Goal: Information Seeking & Learning: Learn about a topic

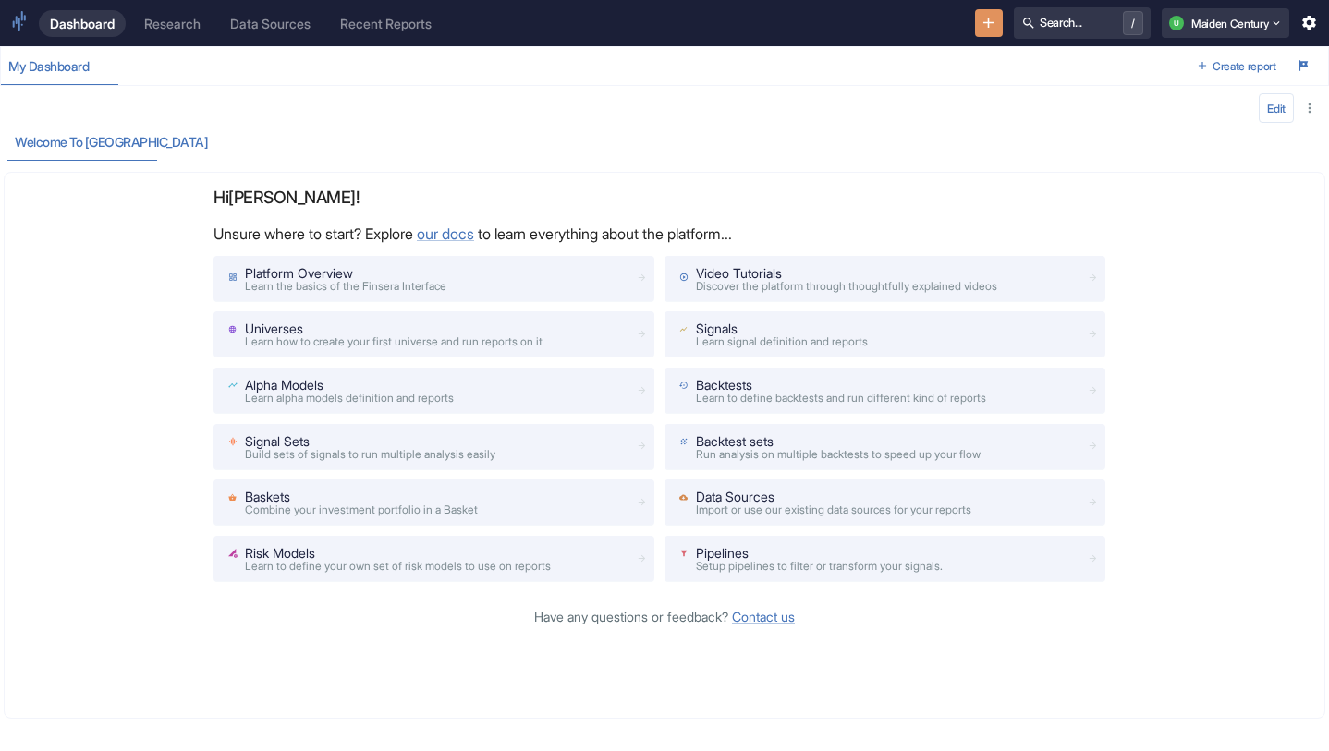
click at [266, 19] on div "Data Sources" at bounding box center [270, 24] width 80 height 16
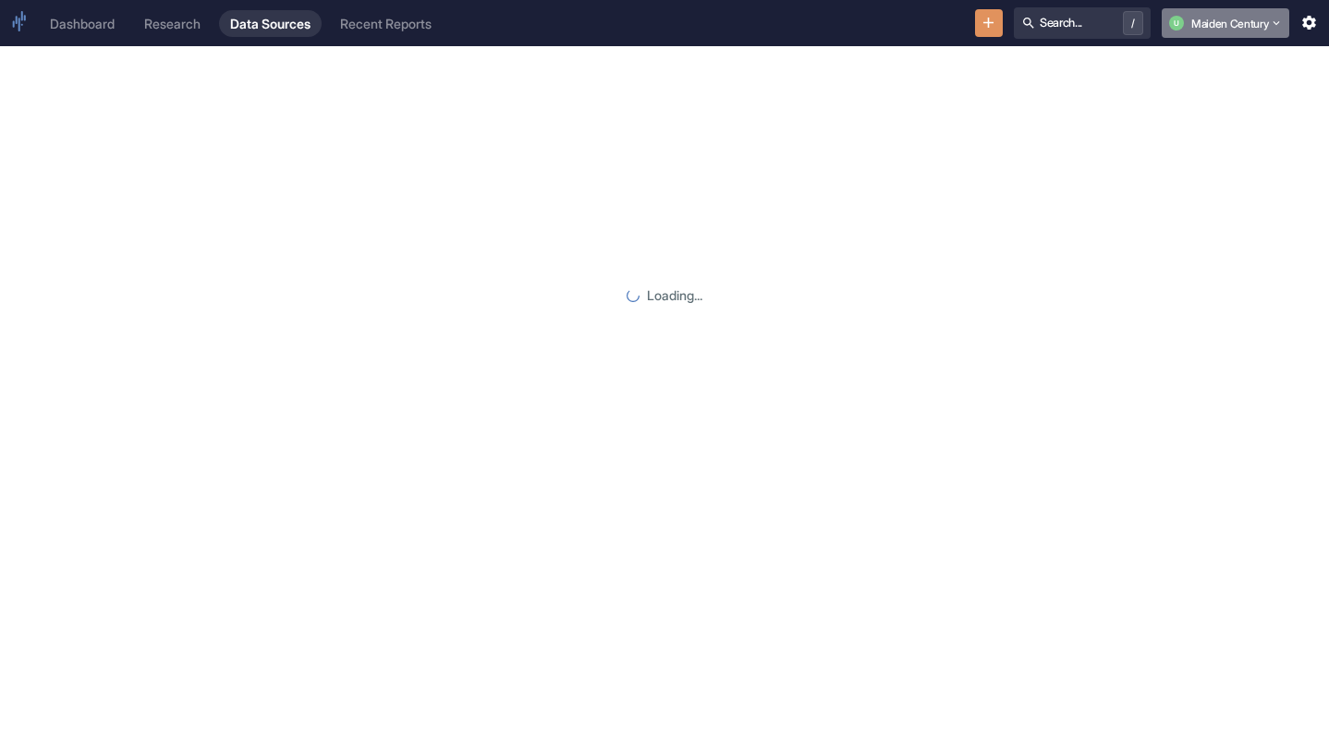
click at [1224, 25] on button "U Maiden Century" at bounding box center [1226, 23] width 128 height 30
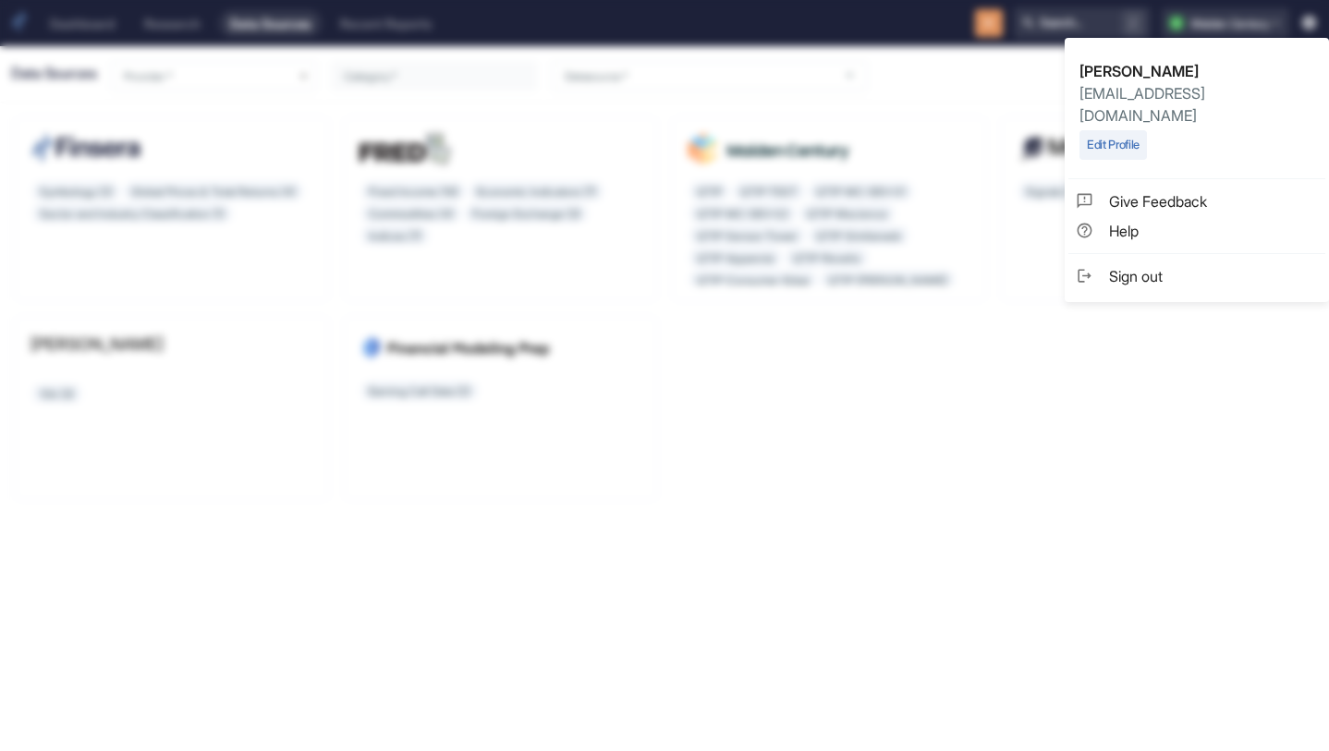
click at [877, 129] on div at bounding box center [664, 375] width 1329 height 751
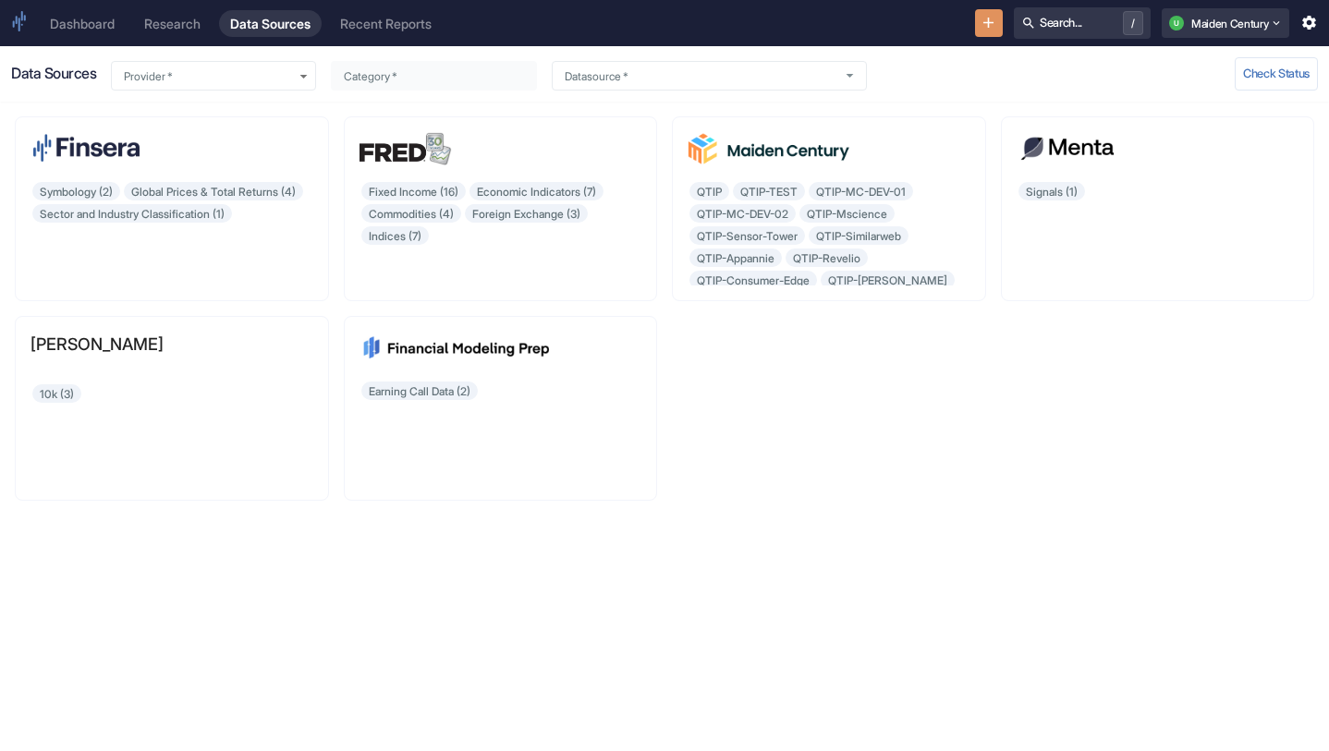
click at [167, 21] on div "Research" at bounding box center [172, 24] width 56 height 16
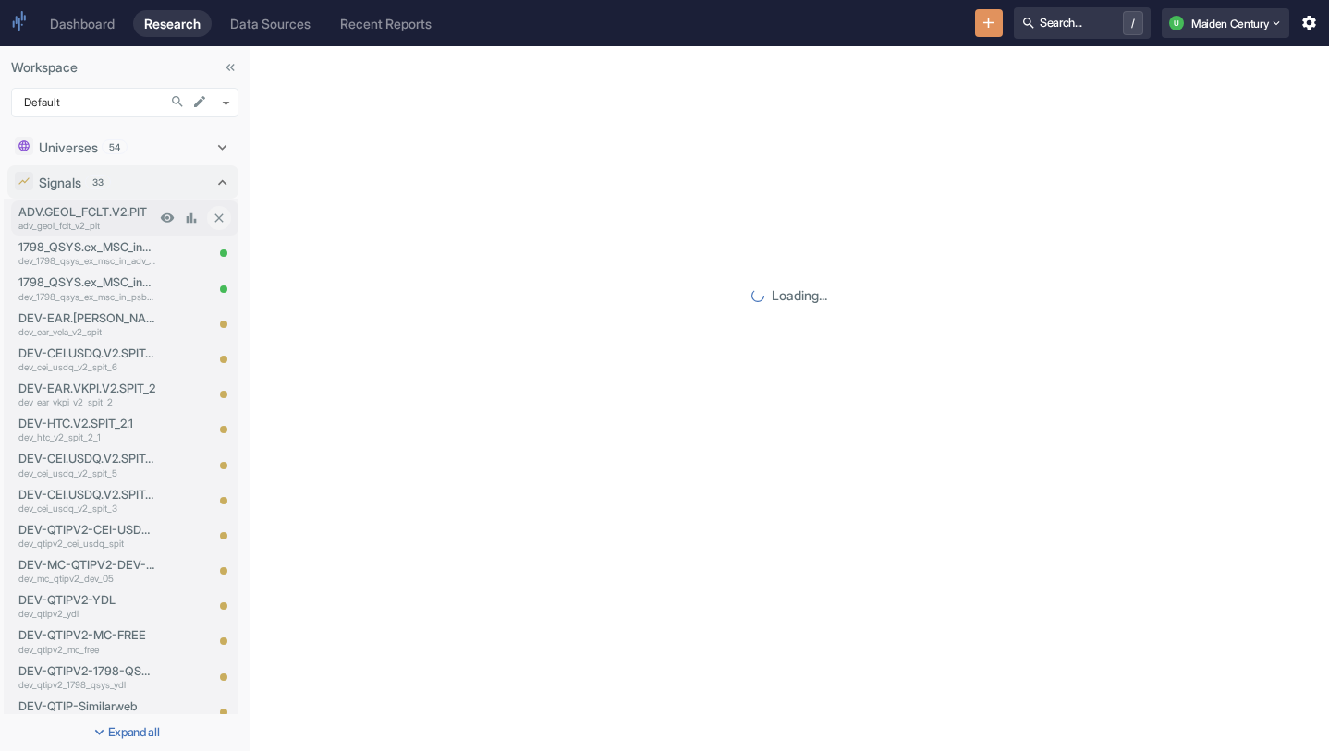
click at [115, 216] on p "ADV.GEOL_FCLT.V2.PIT" at bounding box center [86, 212] width 137 height 18
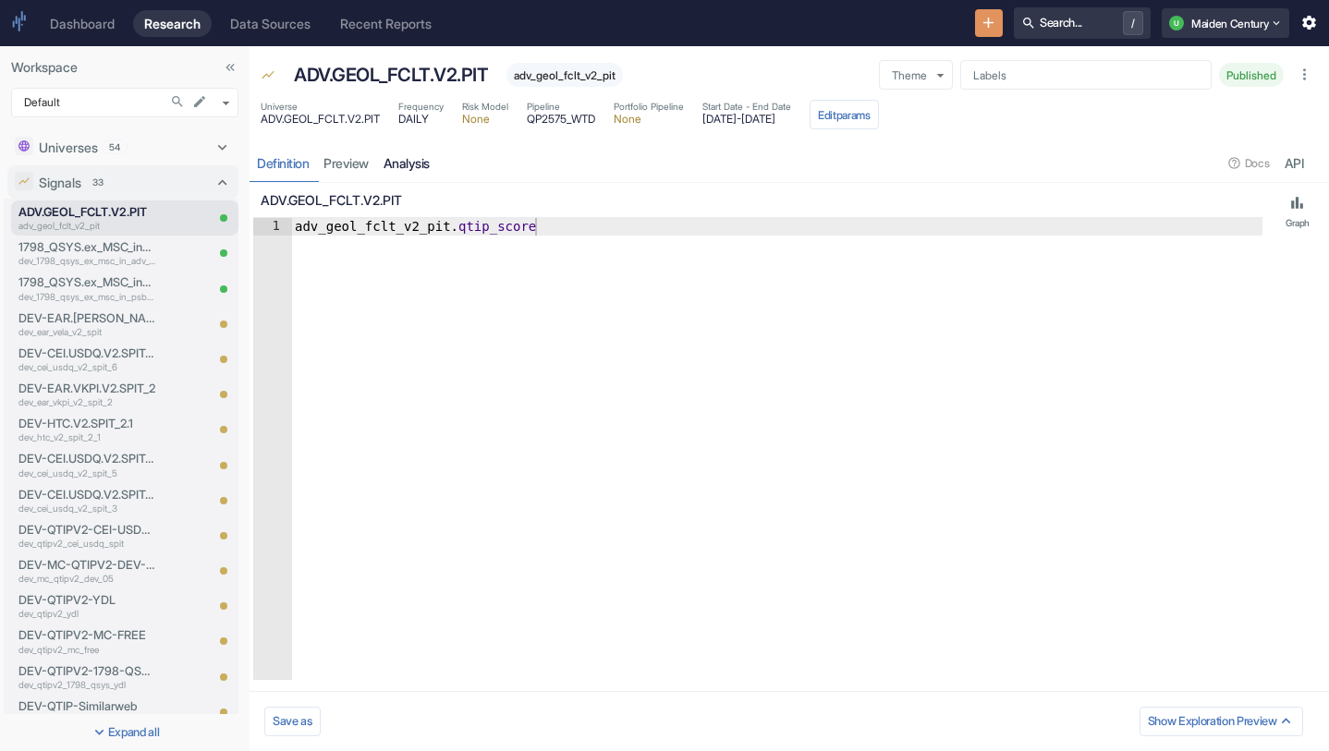
click at [415, 159] on link "analysis" at bounding box center [406, 163] width 61 height 38
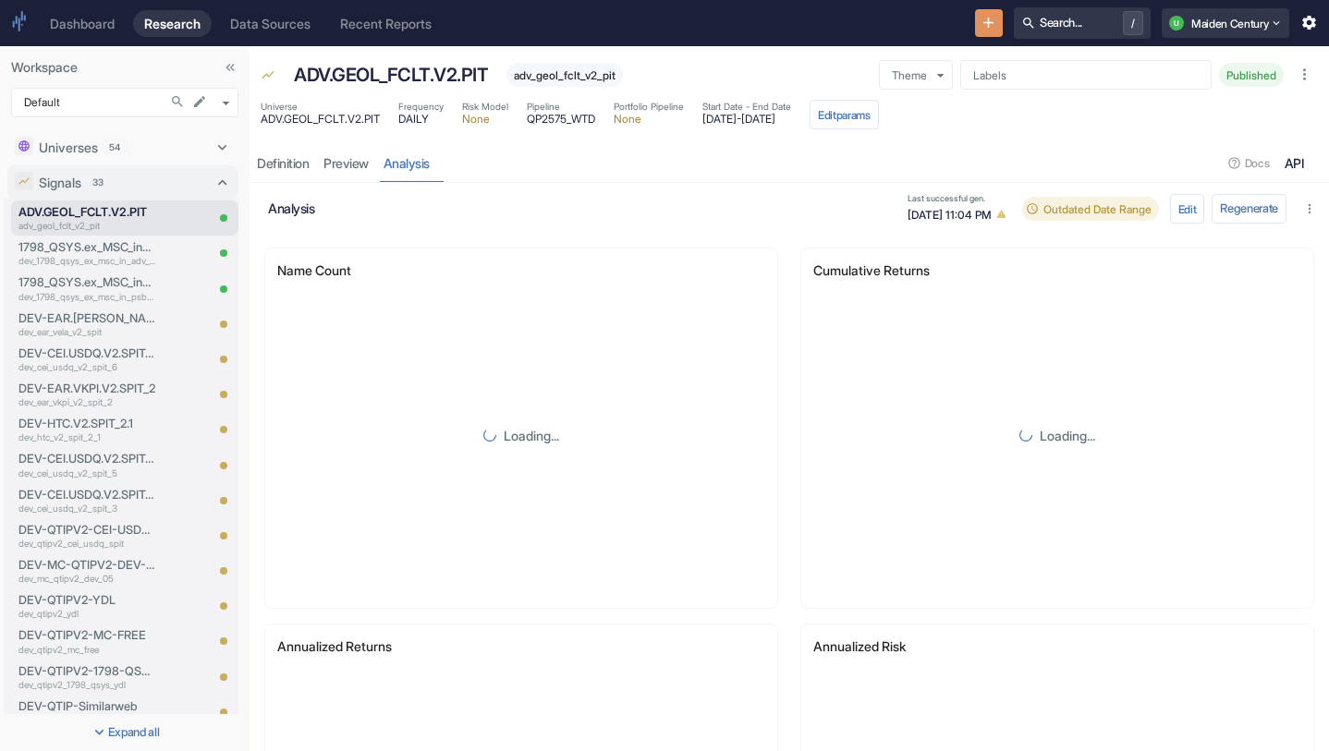
click at [1297, 165] on div "API" at bounding box center [1293, 163] width 19 height 17
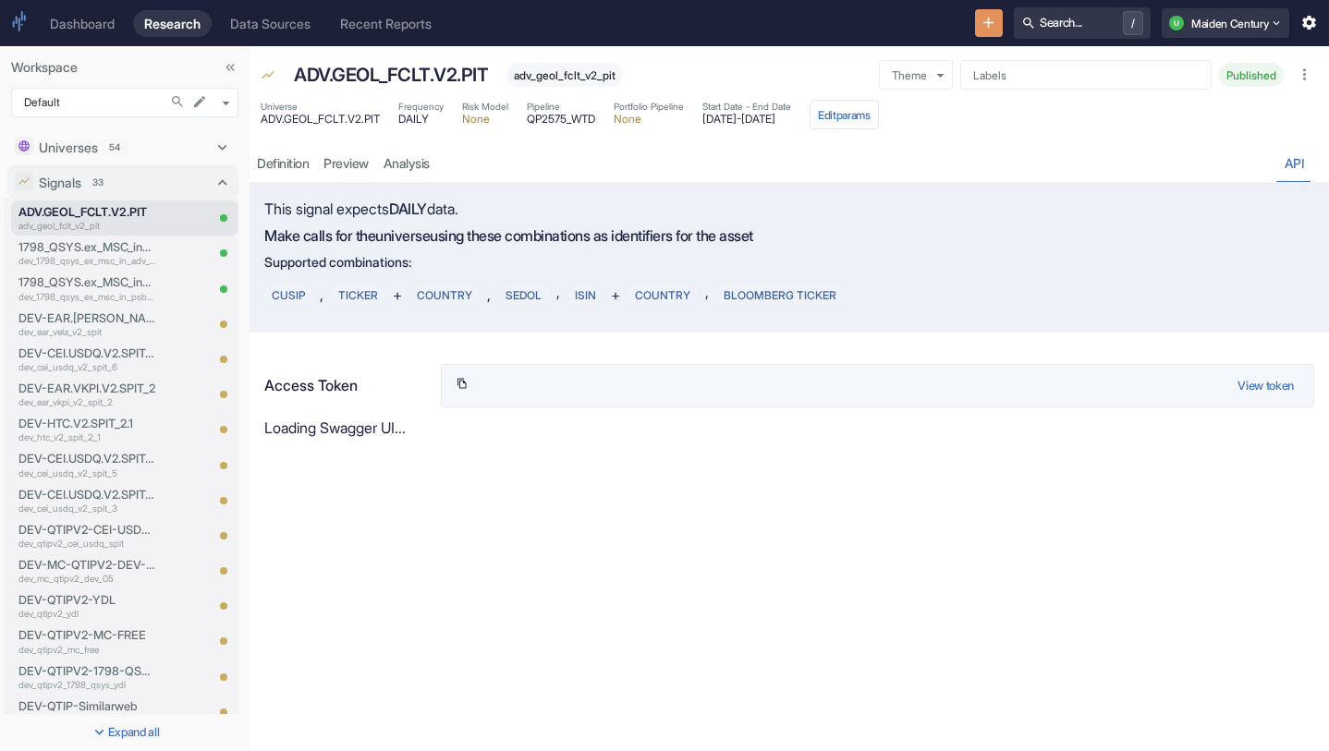
click at [1281, 383] on button "View token" at bounding box center [1265, 386] width 71 height 33
type input "[SECURITY_DATA]"
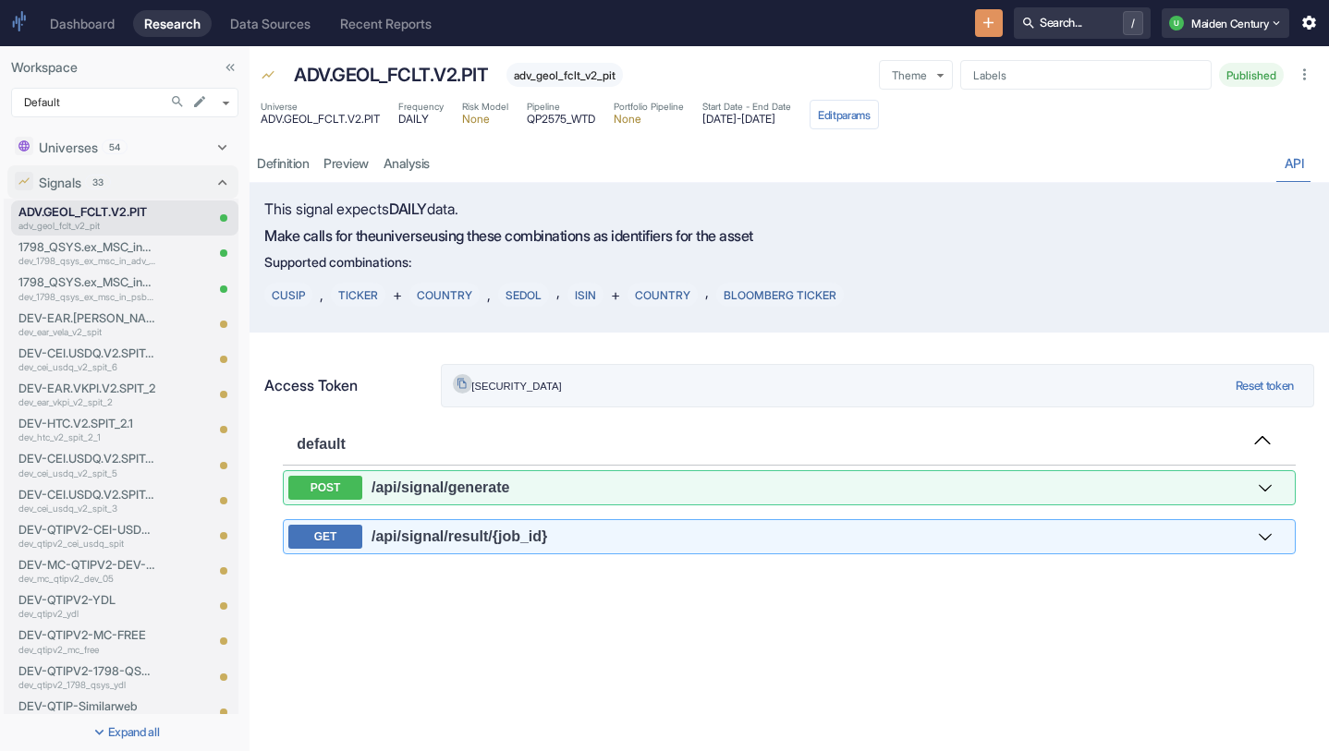
click at [461, 381] on icon "button" at bounding box center [461, 383] width 11 height 11
click at [181, 98] on icon "Search in Workspace..." at bounding box center [177, 101] width 15 height 15
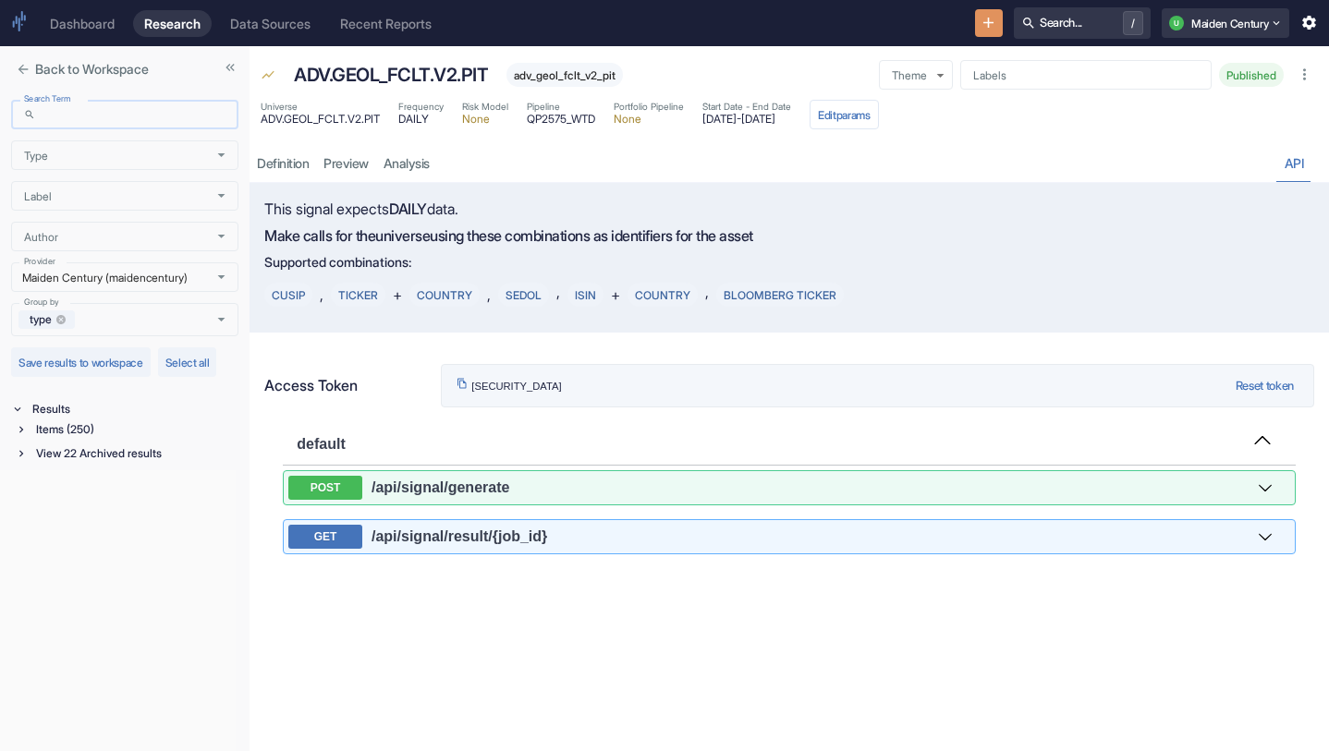
click at [132, 120] on input "Search Term" at bounding box center [140, 115] width 195 height 30
click at [77, 431] on div "Items (4)" at bounding box center [135, 430] width 206 height 20
click at [125, 452] on div "Universe (2)" at bounding box center [137, 450] width 202 height 20
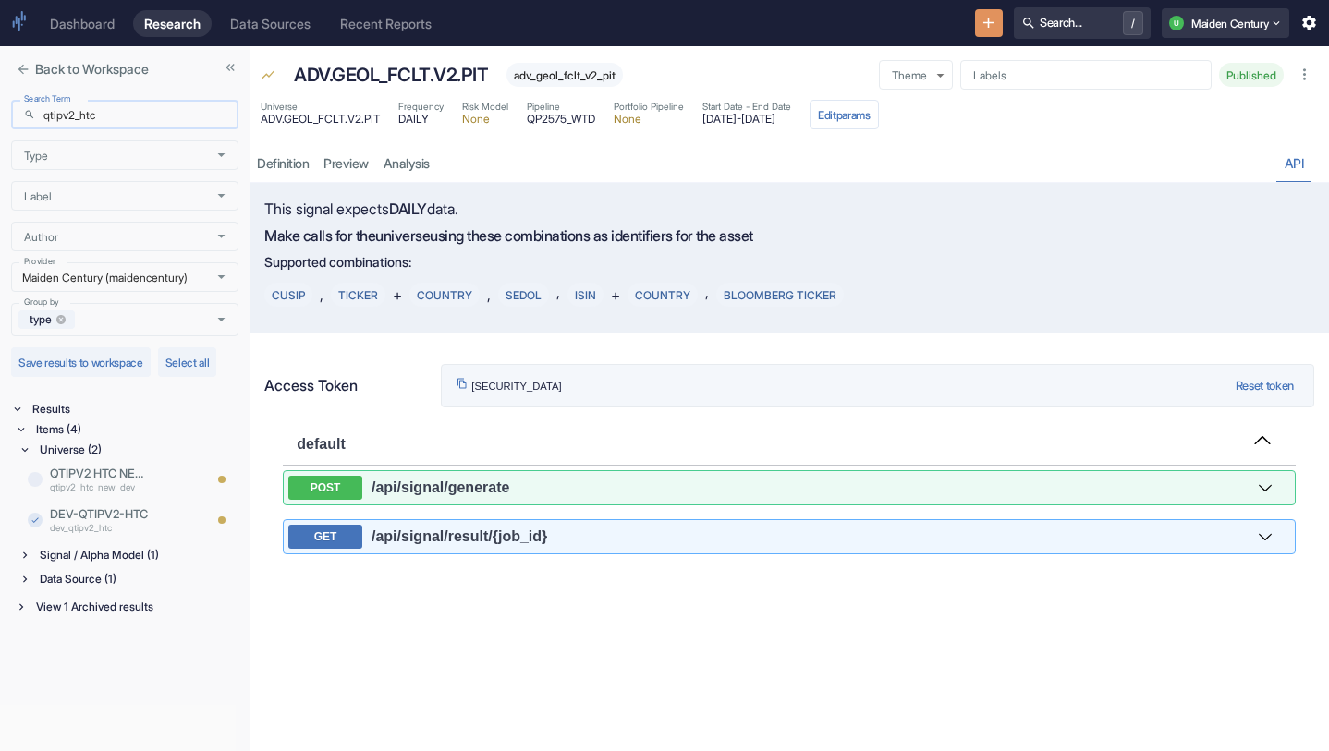
click at [110, 110] on input "qtipv2_htc" at bounding box center [140, 115] width 195 height 30
type input "htc_qtipv2"
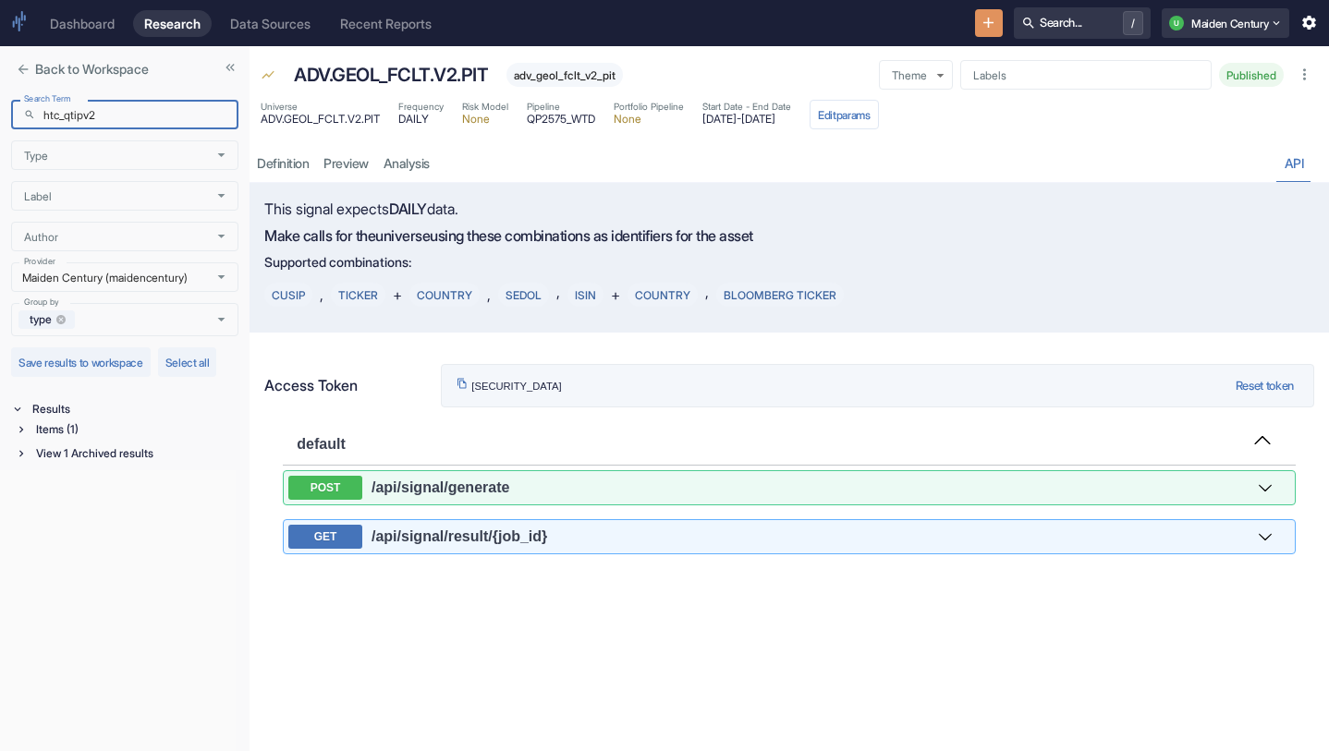
click at [100, 432] on div "Items (1)" at bounding box center [135, 430] width 206 height 20
click at [91, 448] on div "Universe (1)" at bounding box center [137, 450] width 202 height 20
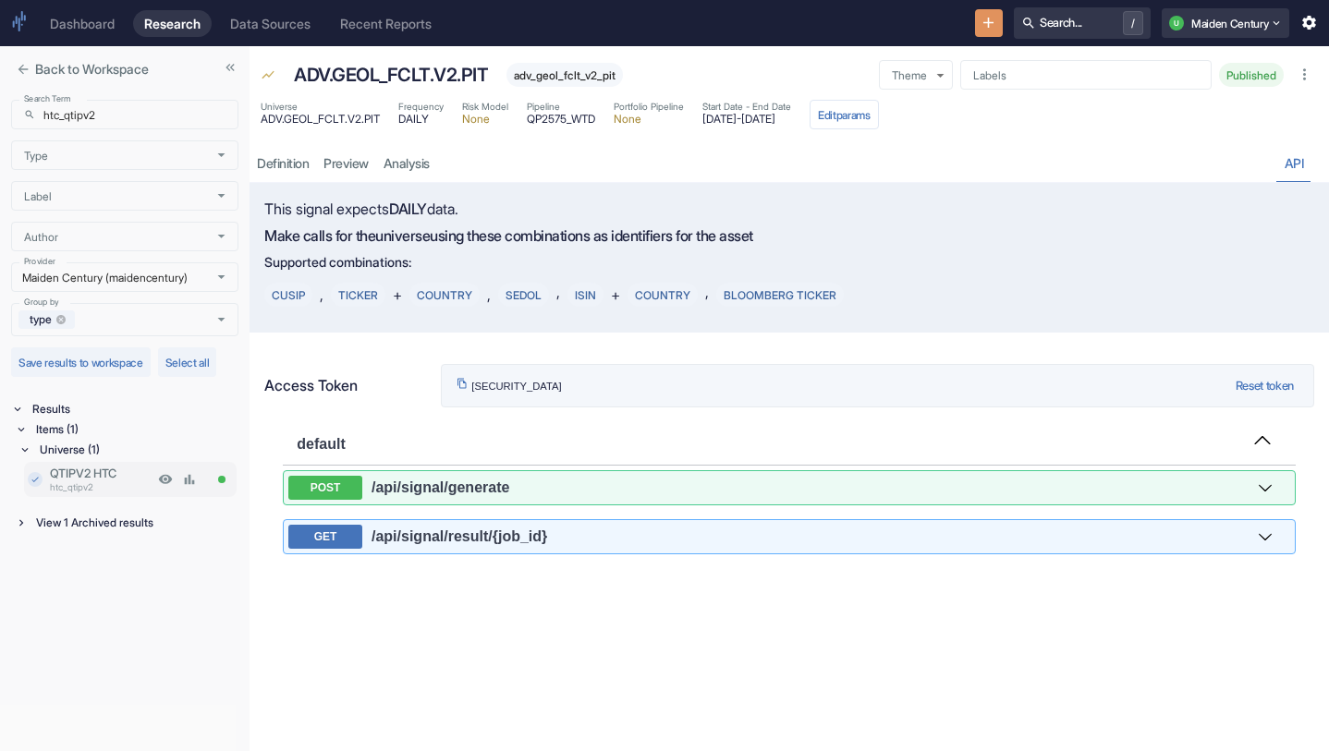
click at [122, 477] on p "QTIPV2 HTC" at bounding box center [101, 474] width 103 height 18
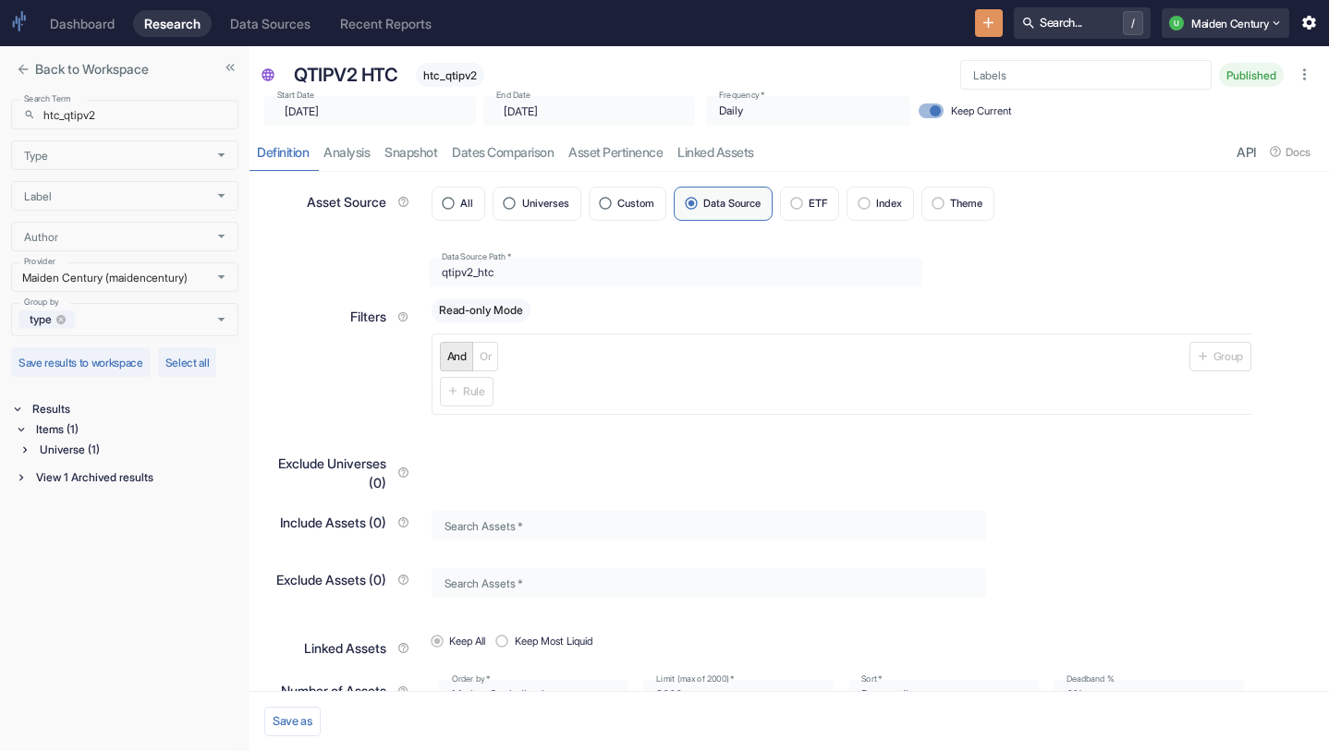
type input "[DATE]"
click at [88, 455] on div "Universe (1)" at bounding box center [137, 450] width 202 height 20
click at [116, 118] on input "htc_qtipv2" at bounding box center [140, 115] width 195 height 30
click at [97, 440] on div "Items (4) View 1 Archived results" at bounding box center [127, 444] width 224 height 48
click at [100, 431] on div "Items (4)" at bounding box center [135, 430] width 206 height 20
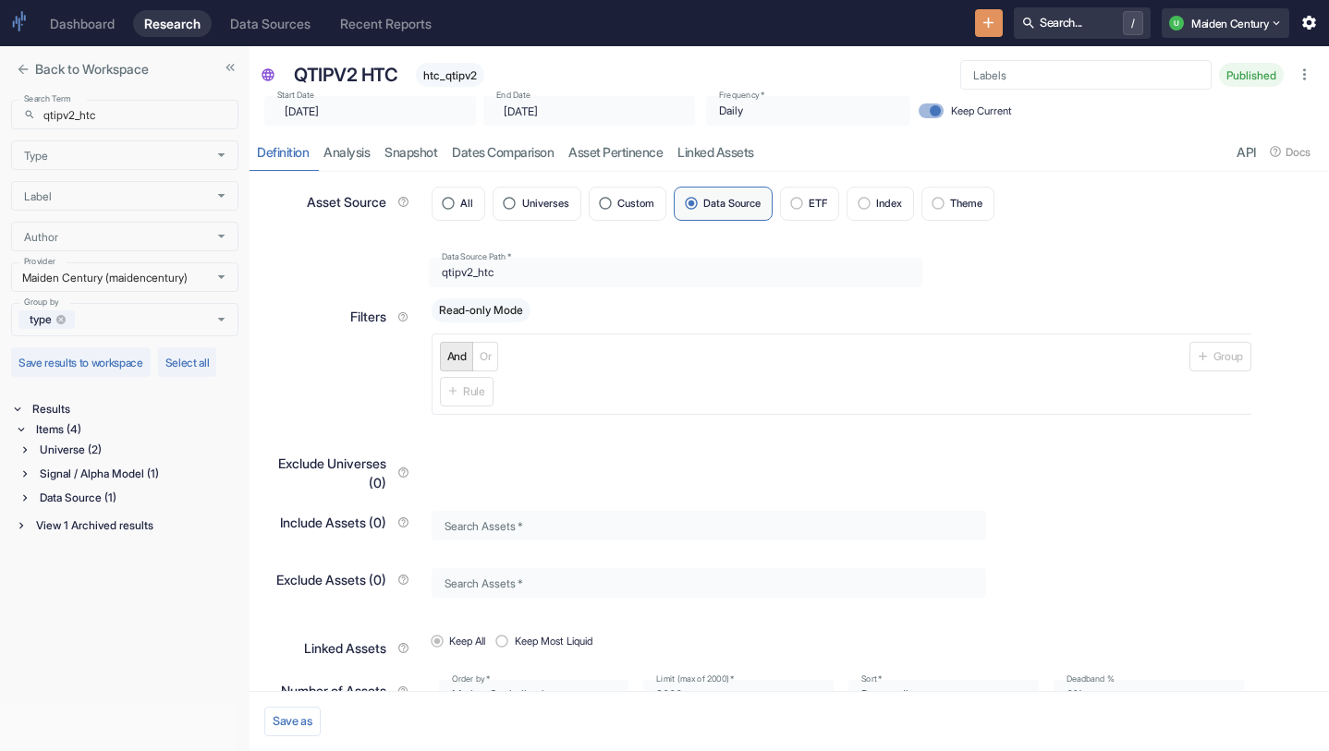
click at [124, 449] on div "Universe (2)" at bounding box center [137, 450] width 202 height 20
click at [96, 108] on input "qtipv2_htc" at bounding box center [140, 115] width 195 height 30
paste input "htc_qtipv2"
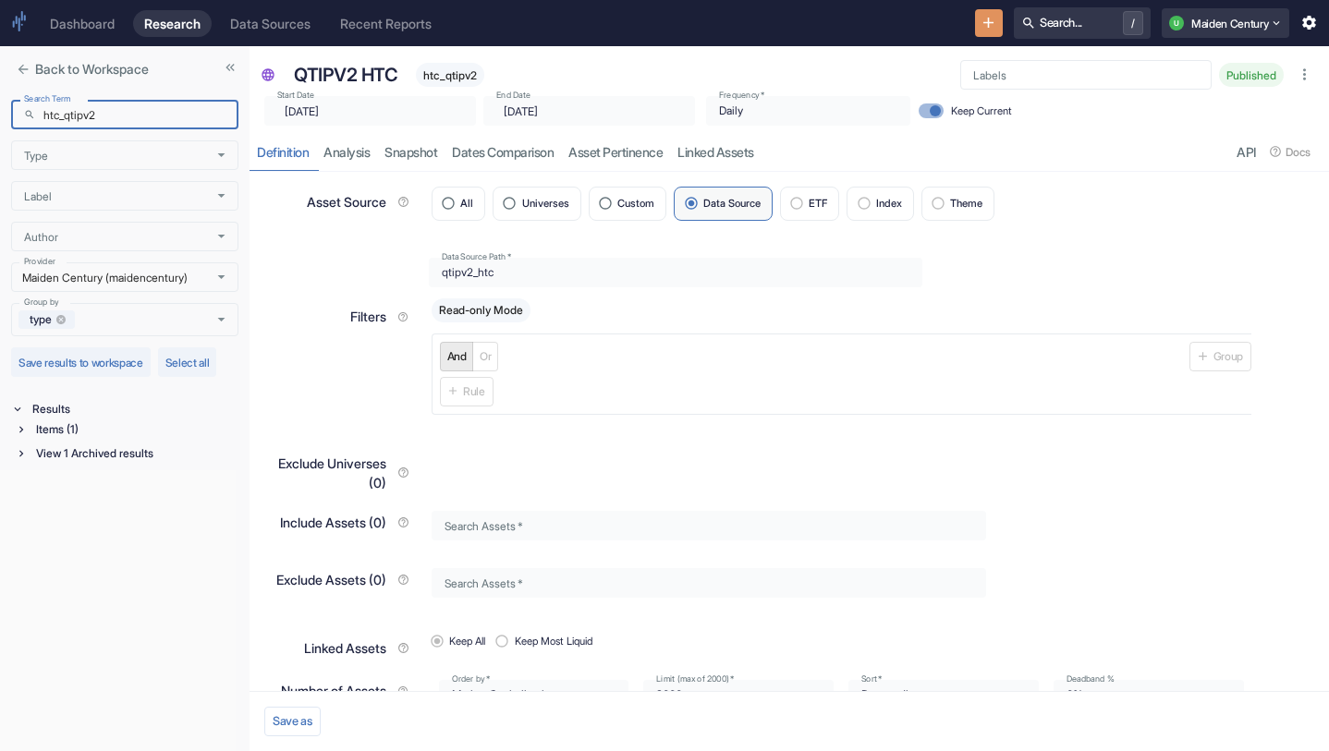
click at [111, 424] on div "Items (1)" at bounding box center [135, 430] width 206 height 20
click at [107, 449] on div "Universe (1)" at bounding box center [137, 450] width 202 height 20
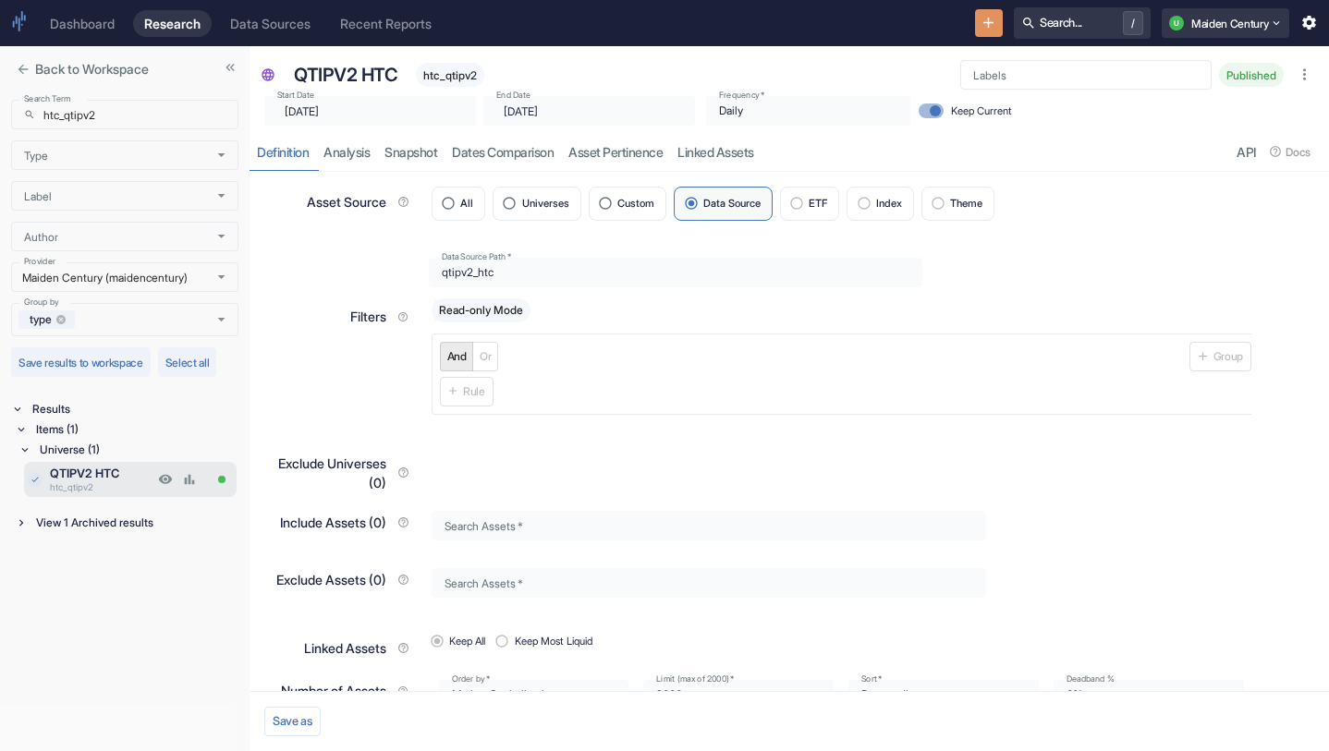
click at [116, 480] on p "QTIPV2 HTC" at bounding box center [101, 474] width 103 height 18
click at [136, 483] on p "htc_qtipv2" at bounding box center [101, 488] width 103 height 14
click at [115, 116] on input "htc_qtipv2" at bounding box center [140, 115] width 195 height 30
type input "qtipv2_htc"
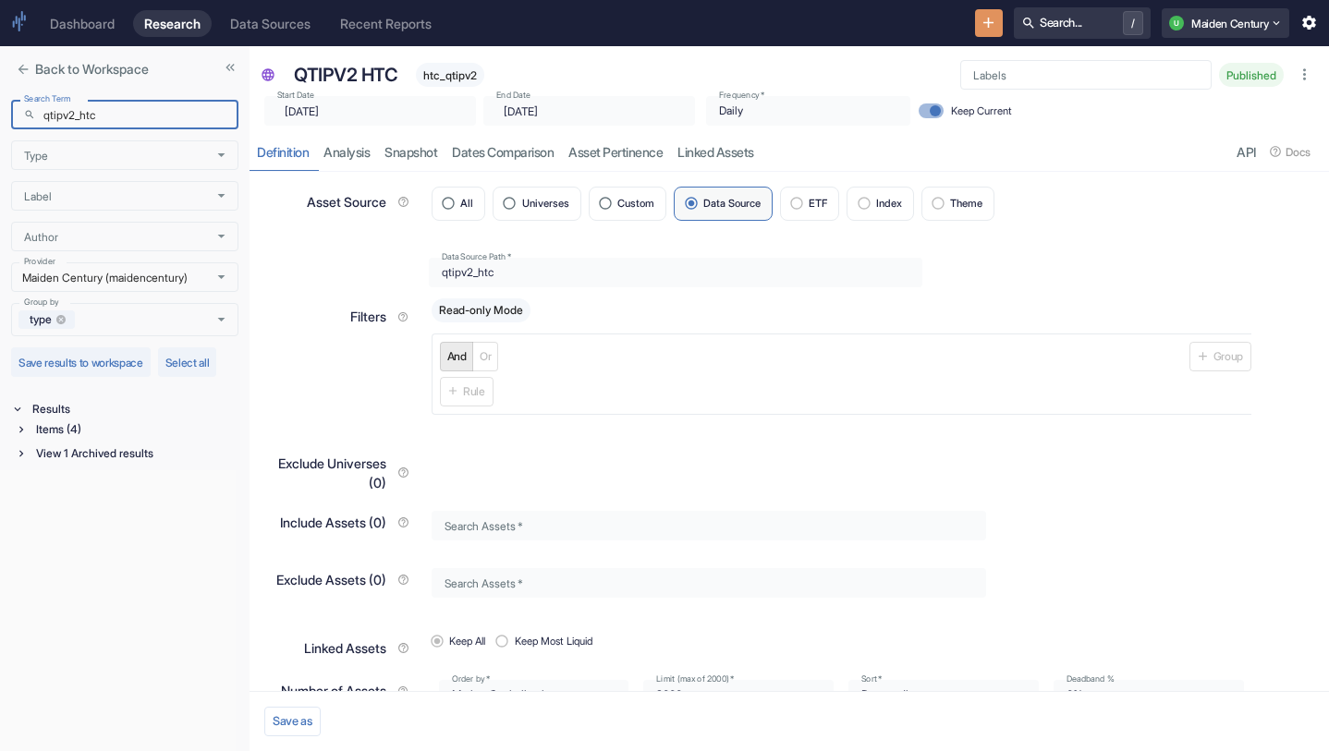
click at [116, 429] on div "Items (4)" at bounding box center [135, 430] width 206 height 20
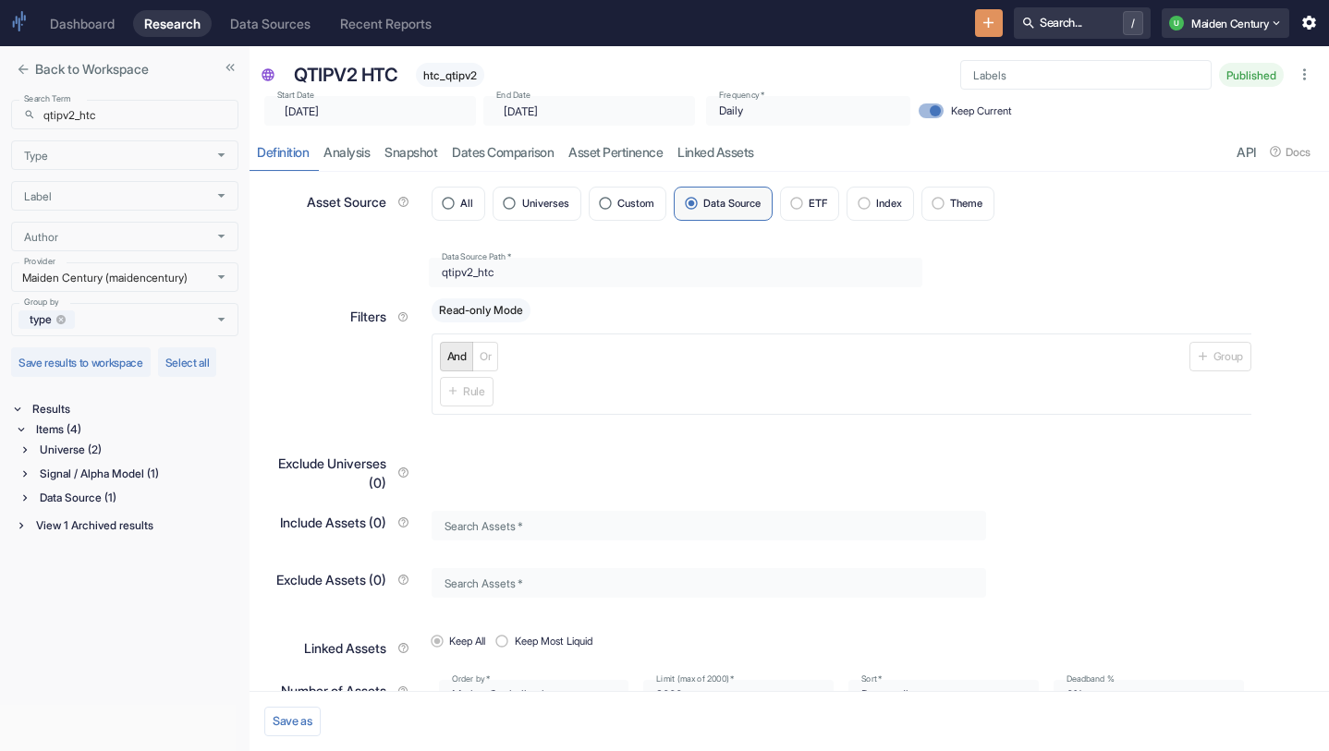
click at [124, 472] on div "Signal / Alpha Model (1)" at bounding box center [137, 474] width 202 height 20
click at [116, 501] on p "QTIPV2-HTC" at bounding box center [101, 498] width 103 height 18
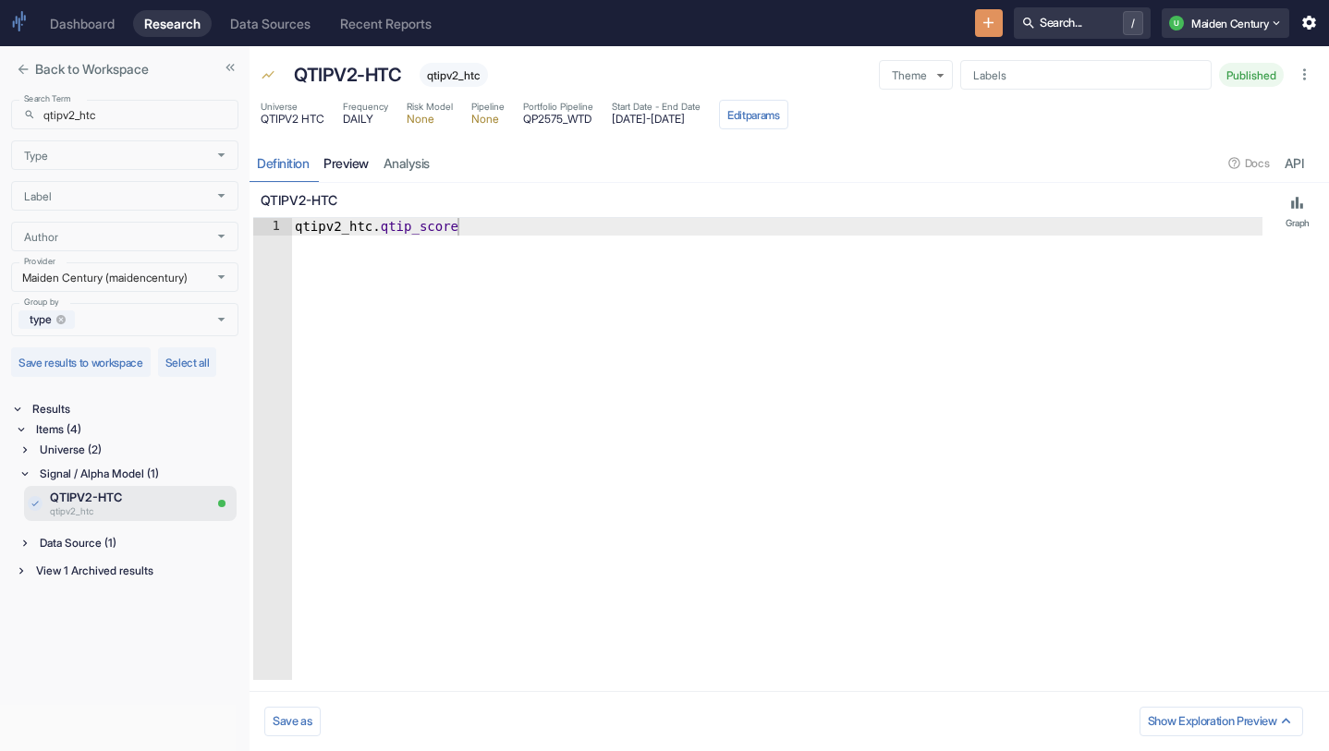
click at [360, 159] on link "preview" at bounding box center [346, 163] width 60 height 38
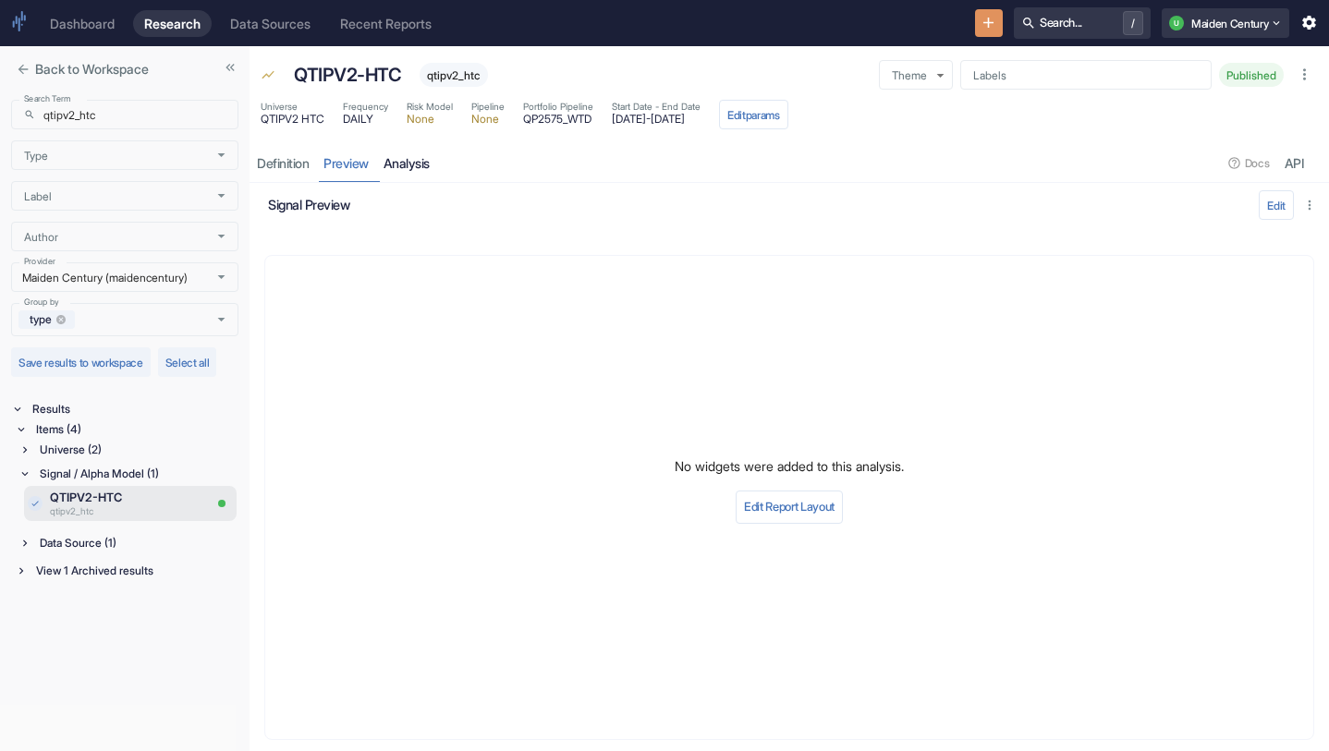
click at [417, 157] on link "analysis" at bounding box center [406, 163] width 61 height 38
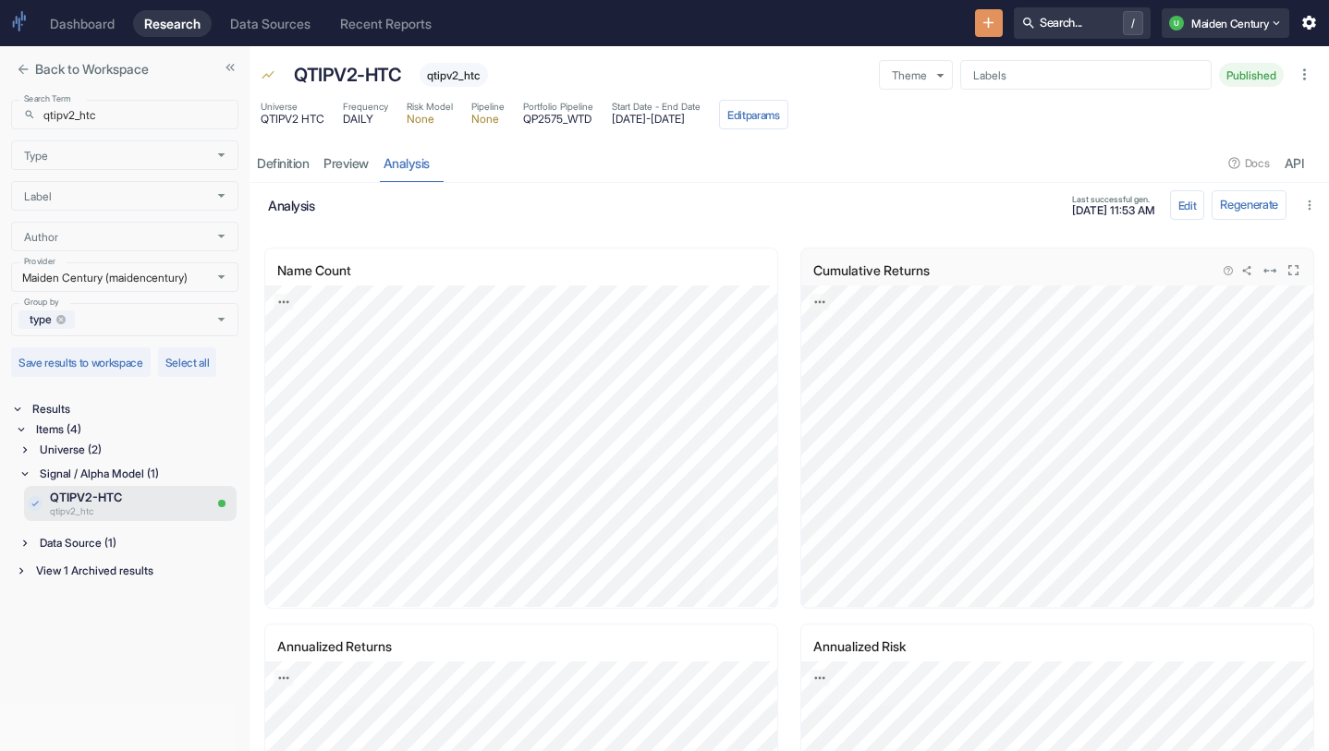
click at [1296, 273] on icon "View in fullscreen" at bounding box center [1293, 271] width 18 height 18
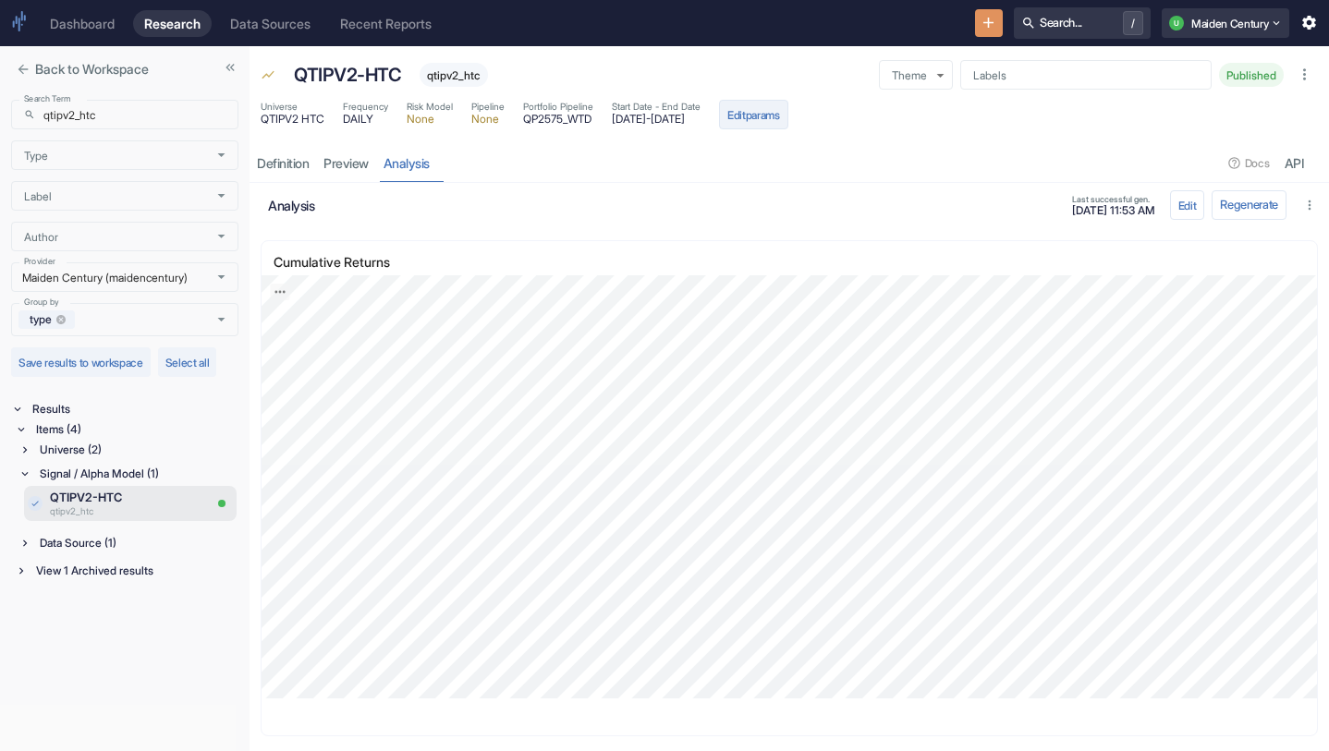
click at [788, 112] on button "Edit params" at bounding box center [753, 115] width 69 height 30
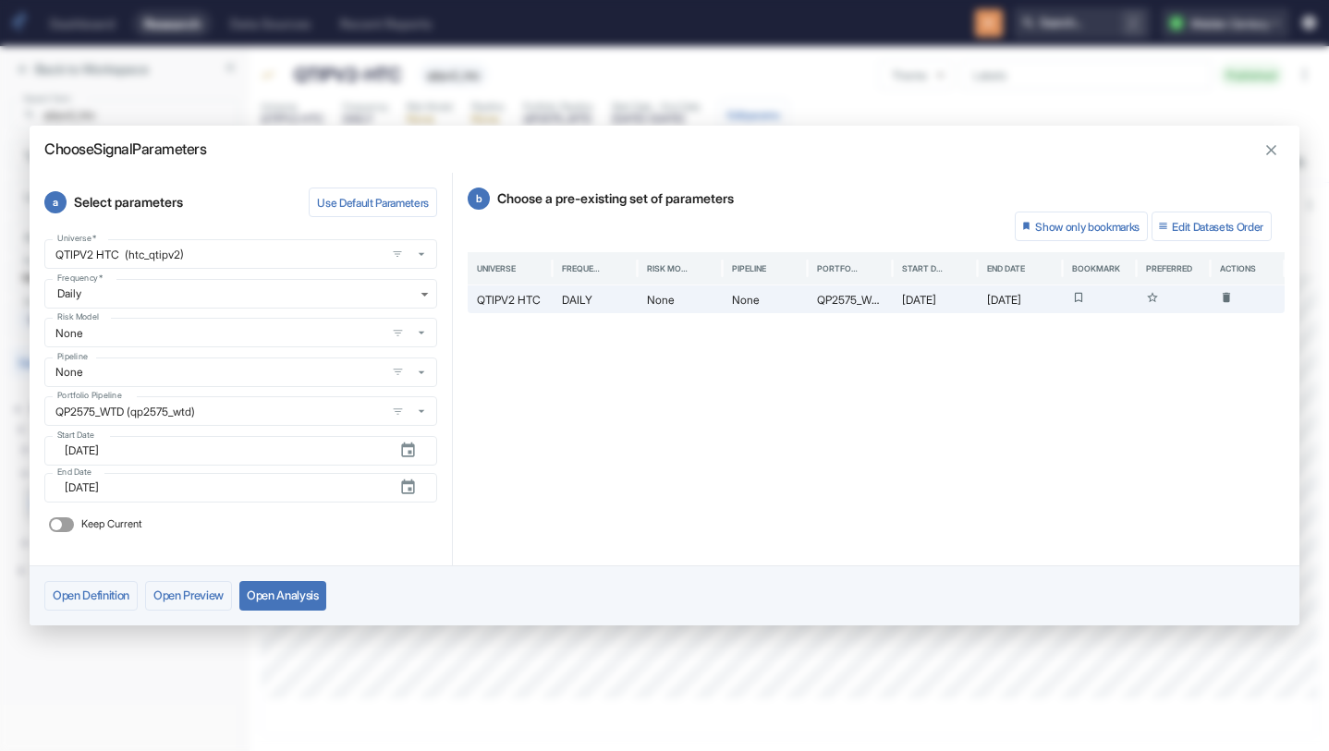
click at [1266, 149] on icon "button" at bounding box center [1271, 150] width 18 height 18
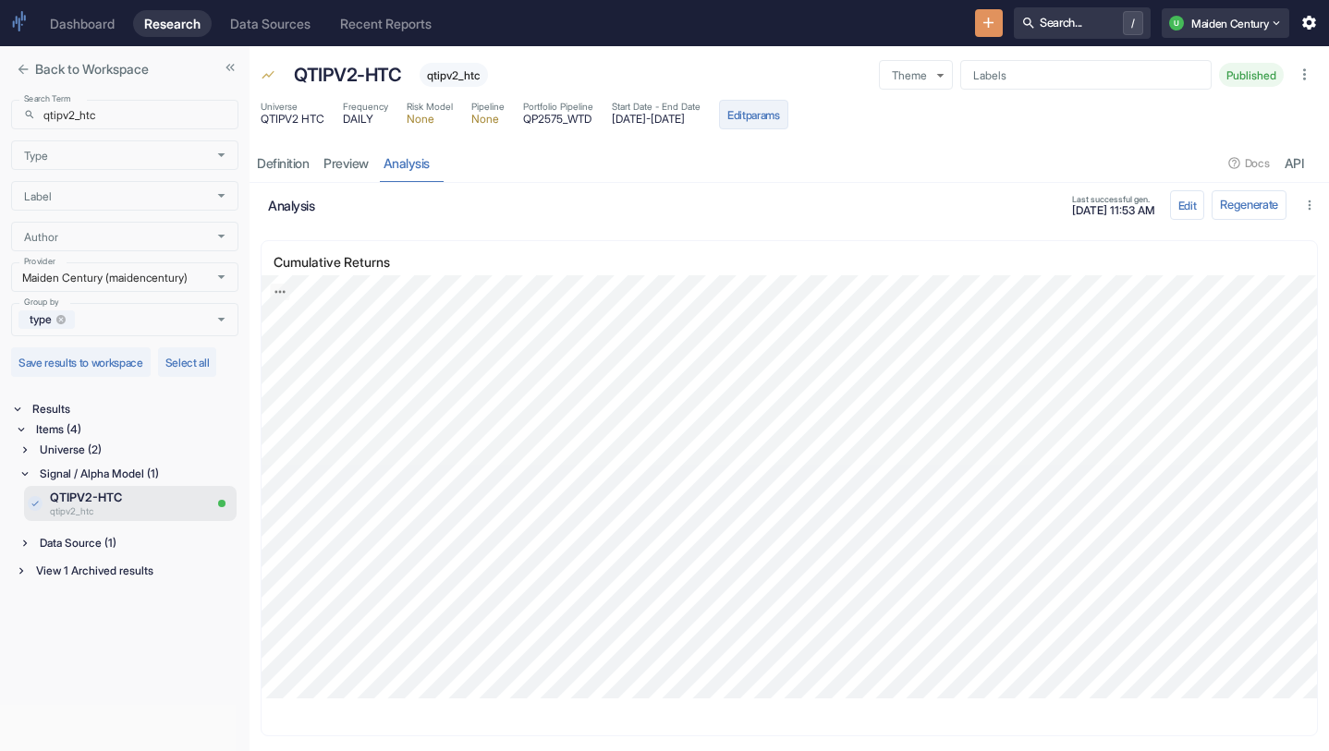
click at [788, 108] on button "Edit params" at bounding box center [753, 115] width 69 height 30
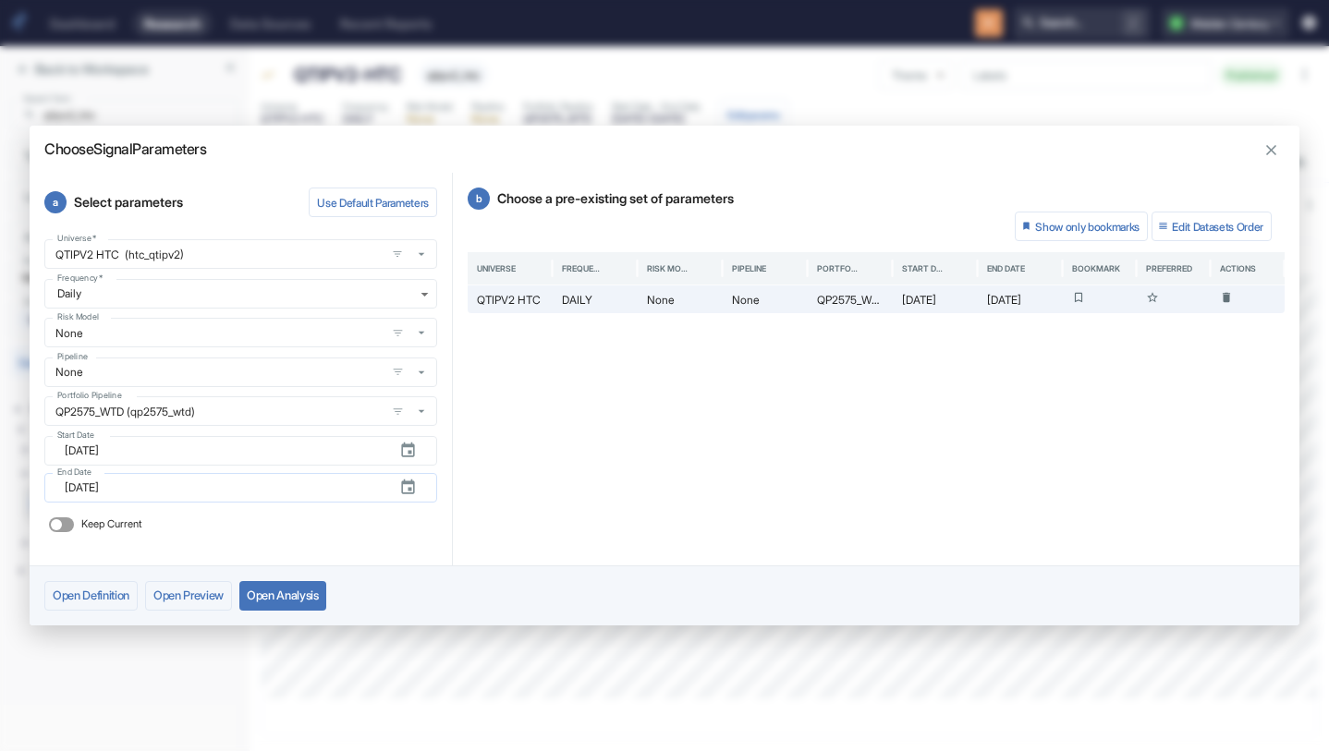
click at [416, 487] on icon "button" at bounding box center [408, 488] width 18 height 18
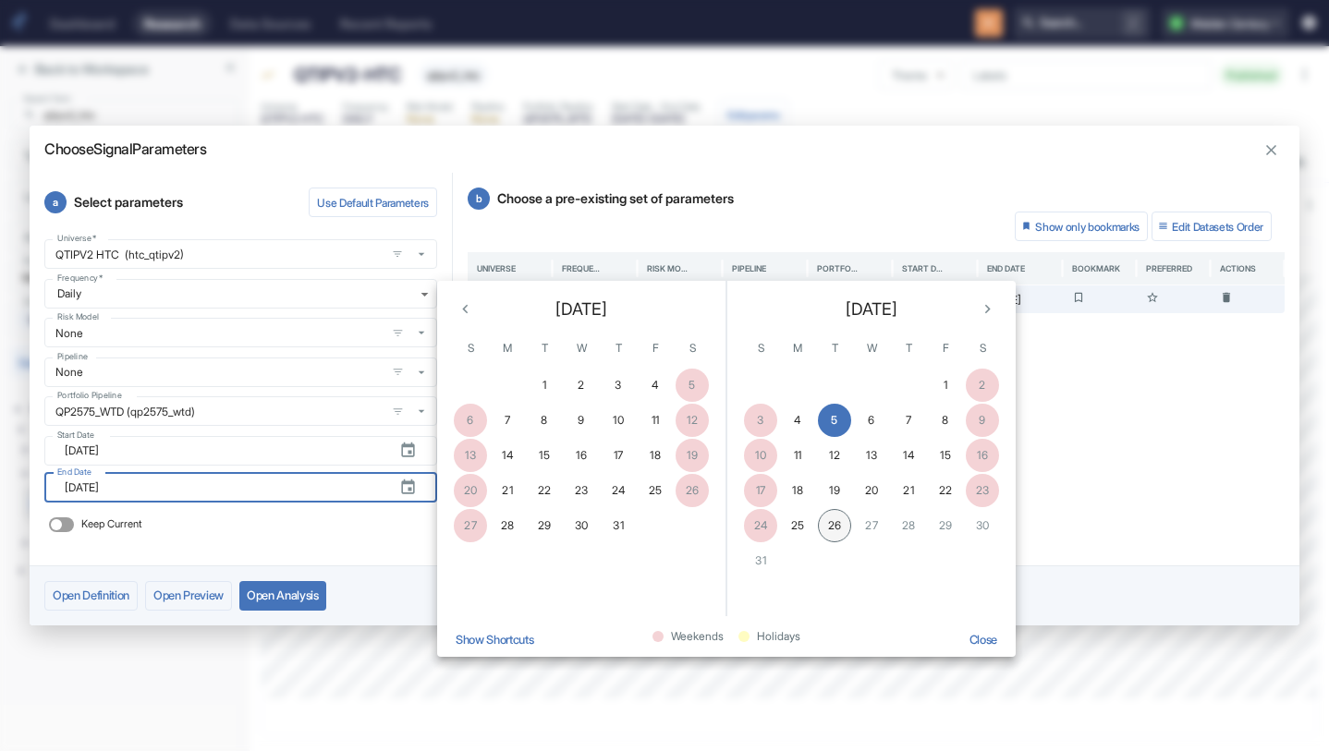
click at [829, 524] on button "26" at bounding box center [834, 525] width 33 height 33
type input "[DATE]"
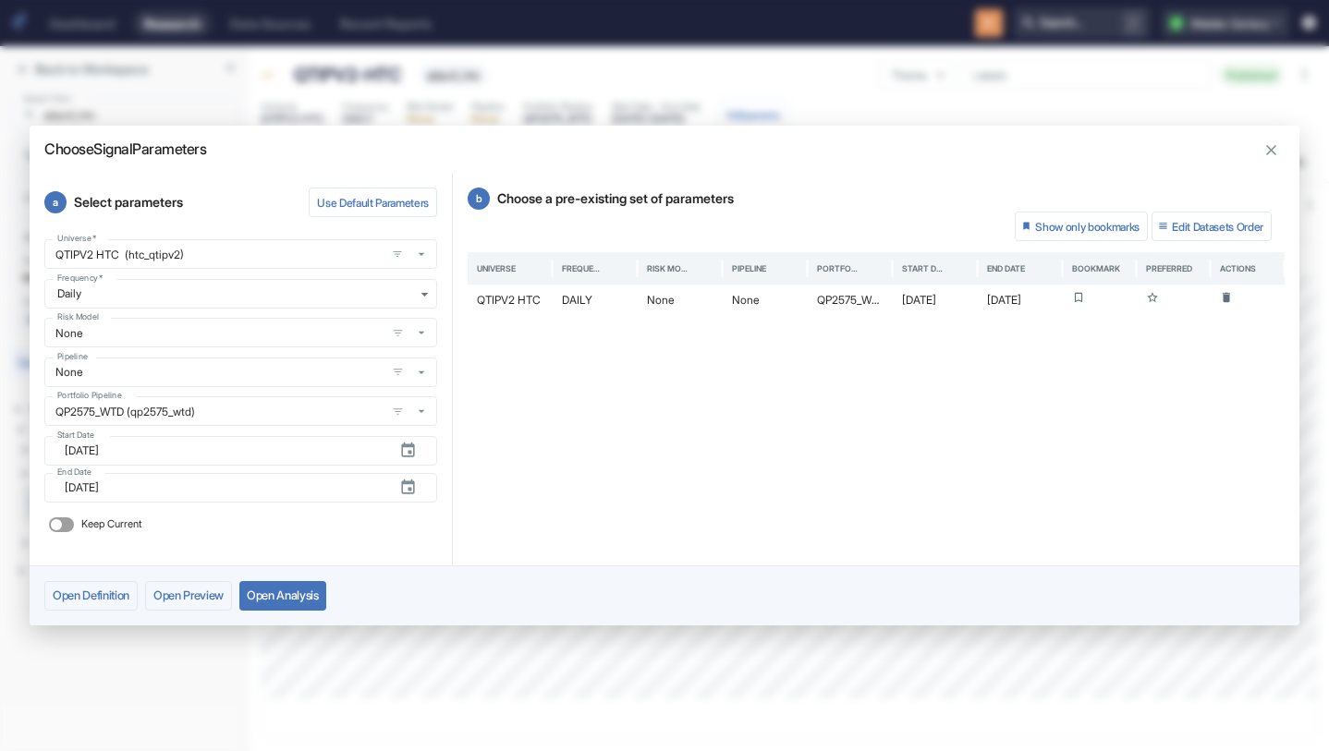
click at [287, 597] on button "Open Analysis" at bounding box center [282, 596] width 87 height 30
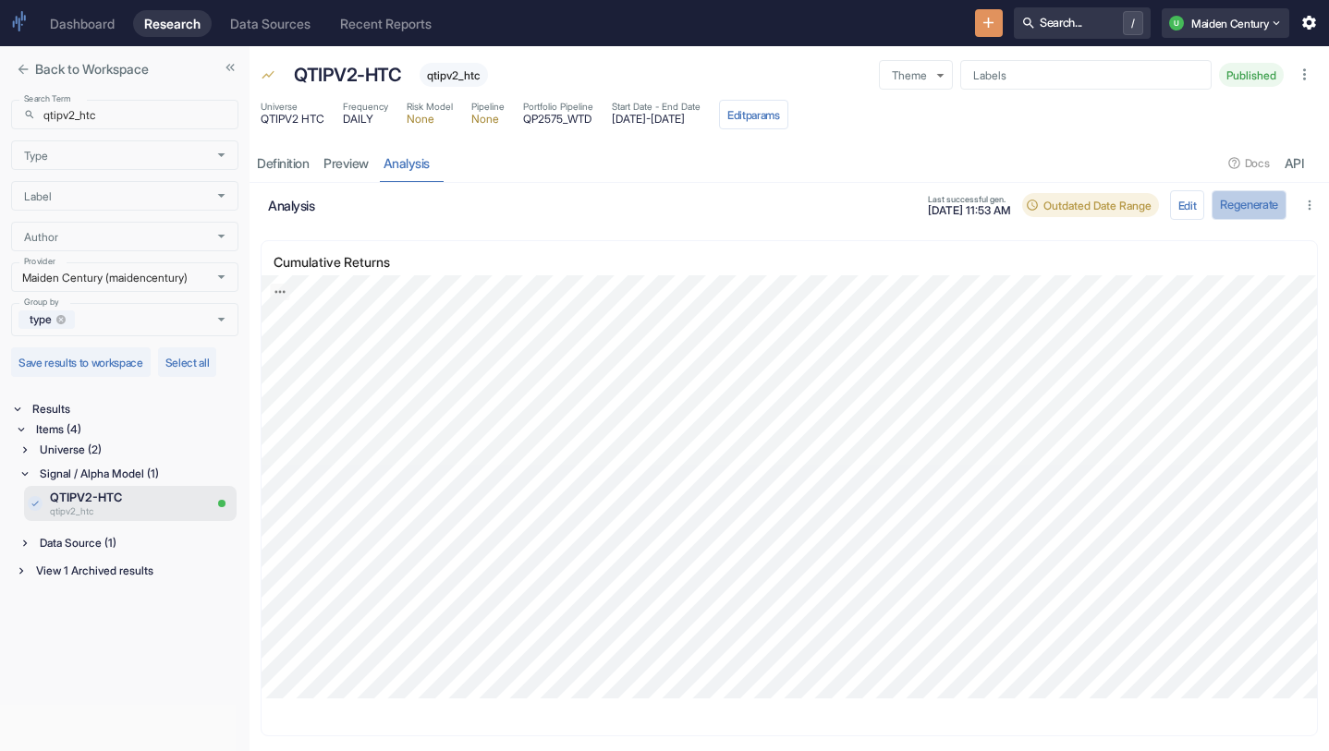
click at [1235, 212] on button "Regenerate" at bounding box center [1248, 205] width 75 height 30
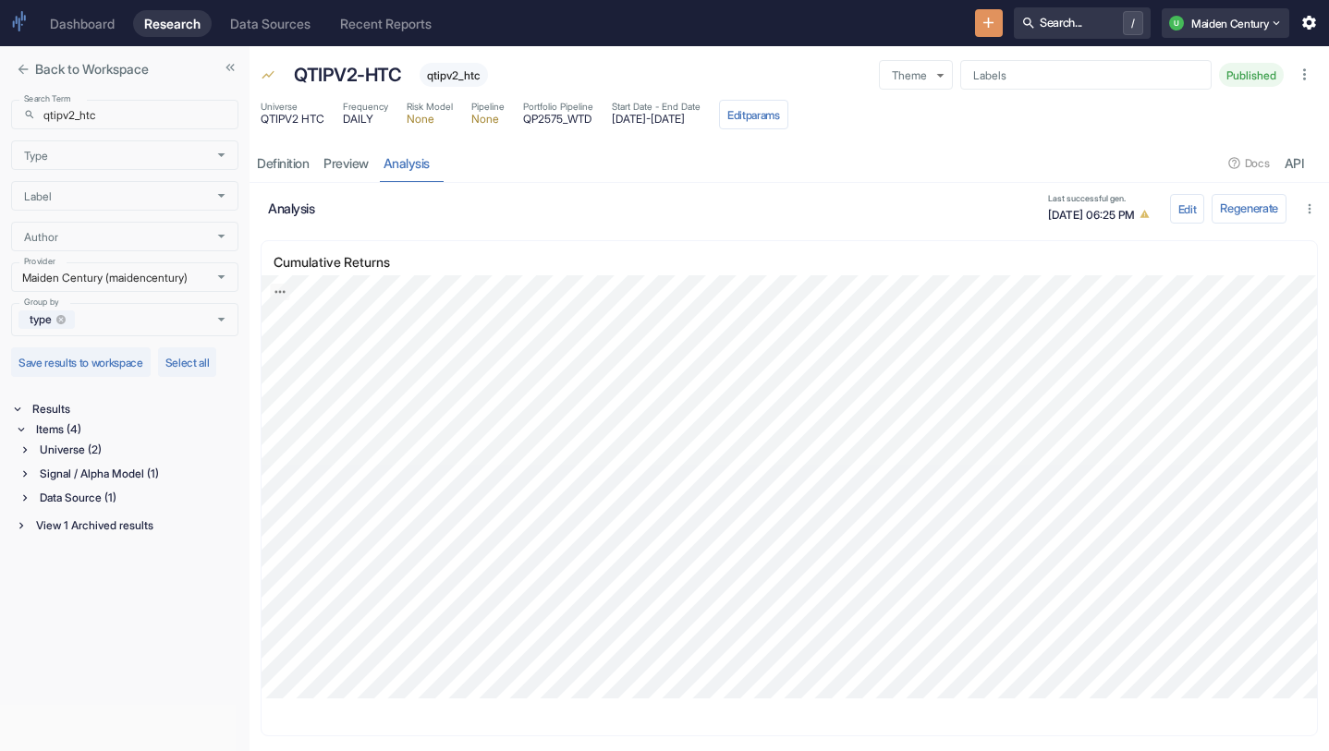
click at [363, 71] on p "QTIPV2-HTC" at bounding box center [347, 75] width 107 height 28
click at [459, 76] on span "qtipv2_htc" at bounding box center [454, 75] width 68 height 14
click at [459, 79] on span "qtipv2_htc" at bounding box center [454, 75] width 68 height 14
click at [347, 74] on p "QTIPV2-HTC" at bounding box center [347, 75] width 107 height 28
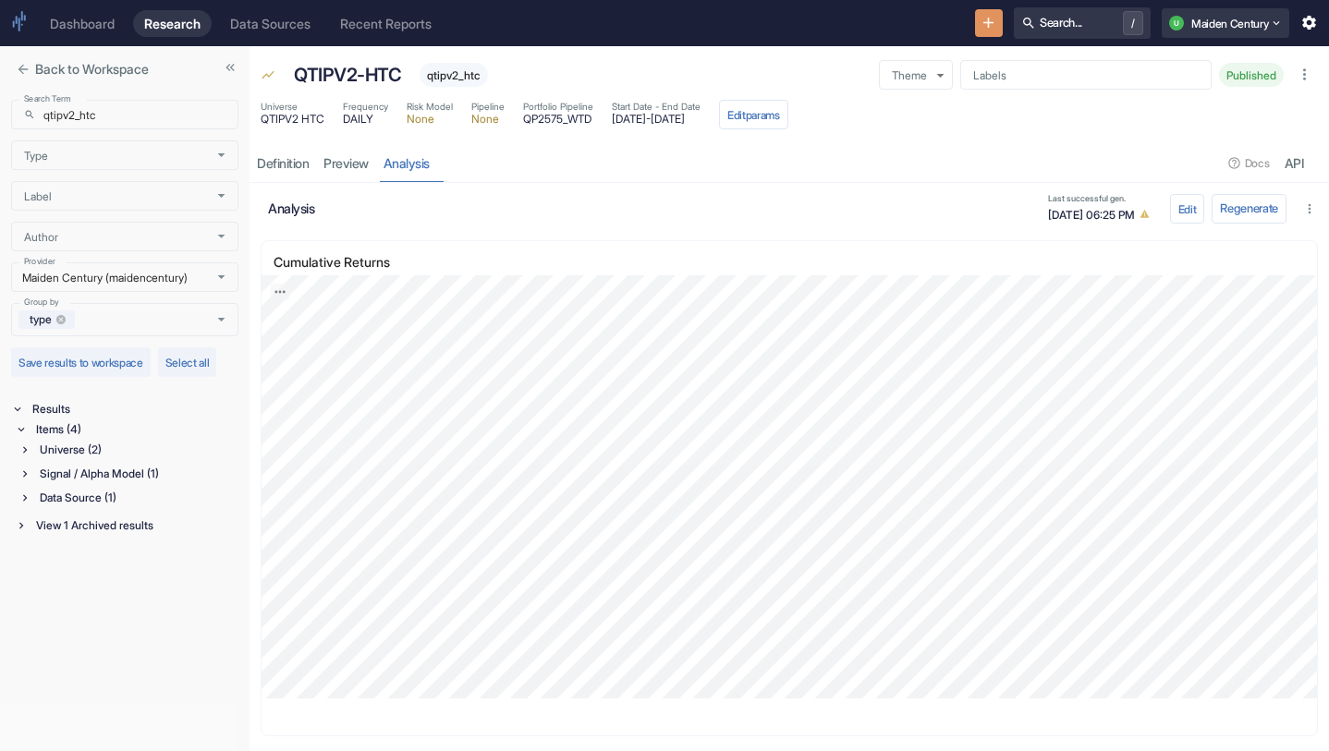
click at [453, 75] on span "qtipv2_htc" at bounding box center [454, 75] width 68 height 14
click at [74, 448] on div "Universe (2)" at bounding box center [137, 450] width 202 height 20
click at [94, 560] on div "Signal / Alpha Model (1)" at bounding box center [137, 555] width 202 height 20
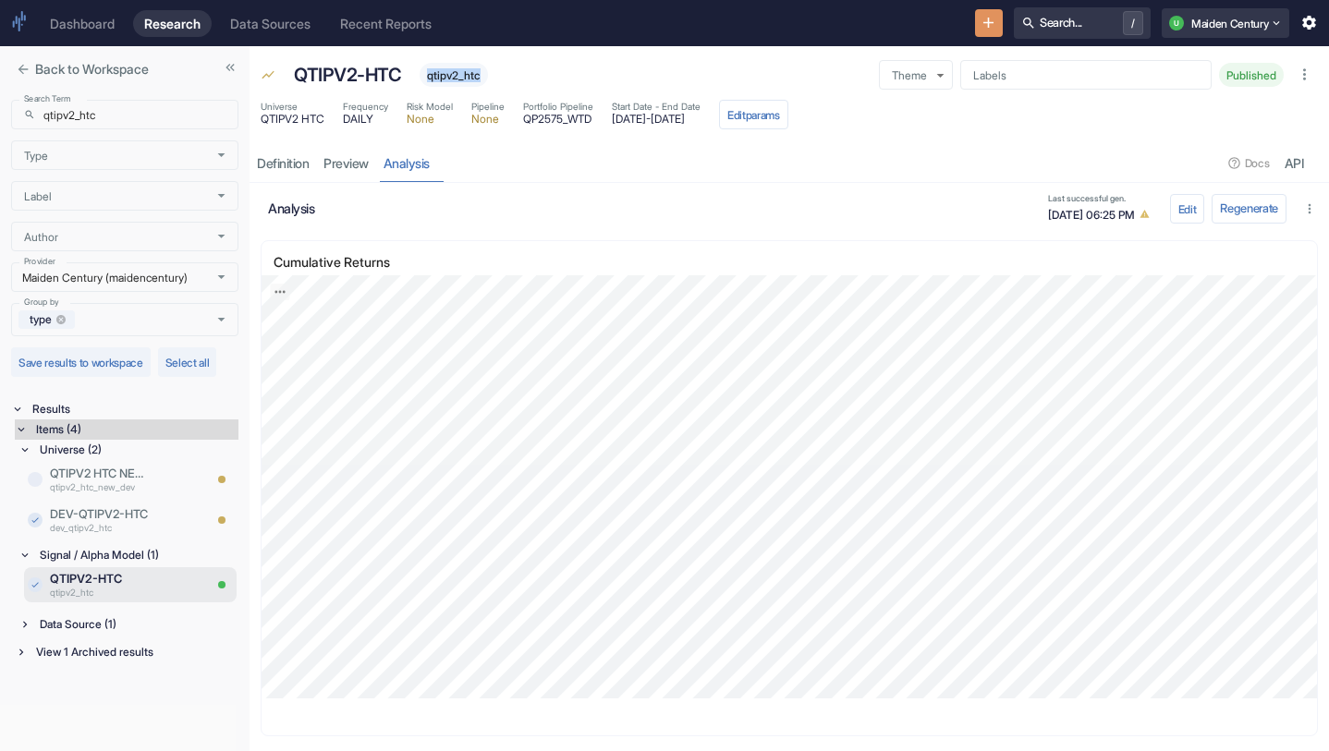
click at [92, 614] on div "Universe (2) QTIPV2 HTC NEW DEV qtipv2_htc_new_dev DEV-QTIPV2-HTC dev_qtipv2_ht…" at bounding box center [128, 539] width 220 height 199
click at [93, 615] on div "Data Source (1)" at bounding box center [137, 625] width 202 height 20
click at [115, 652] on p "QTIPV2-HTC" at bounding box center [126, 648] width 152 height 18
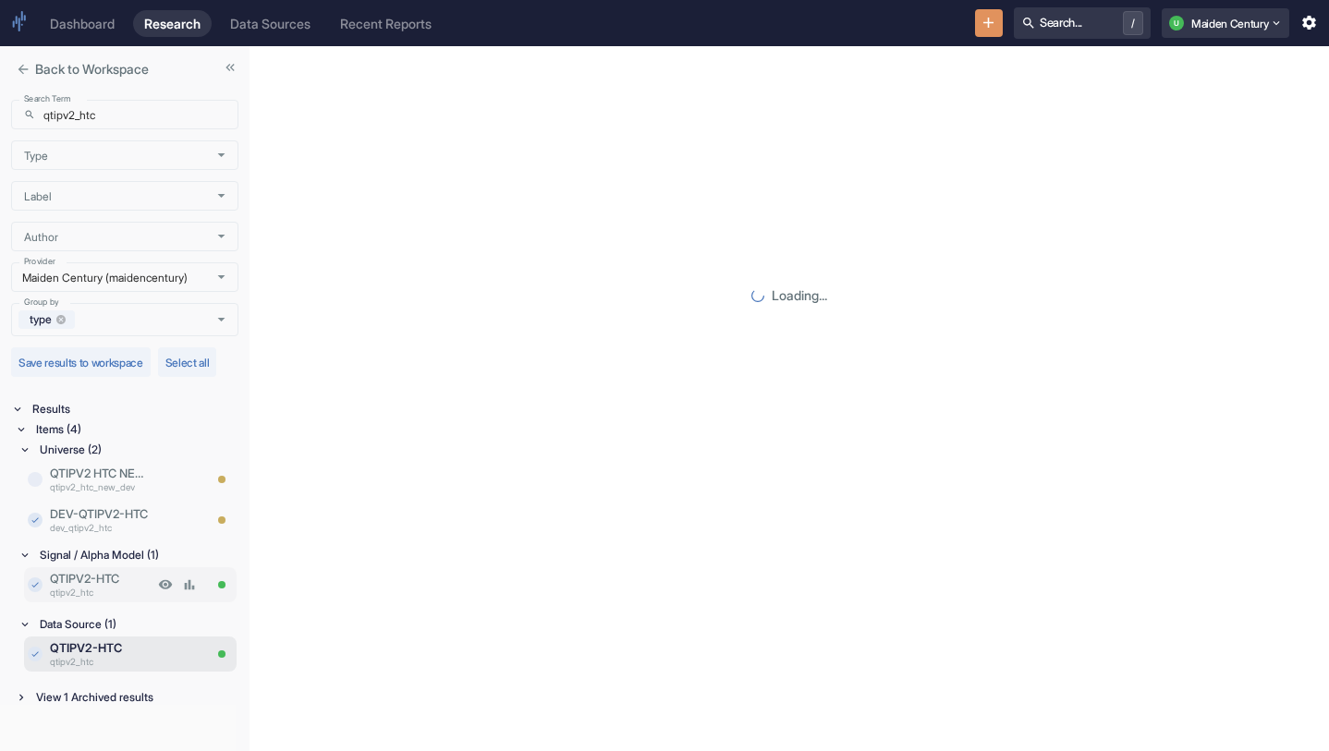
click at [125, 587] on p "qtipv2_htc" at bounding box center [101, 593] width 103 height 14
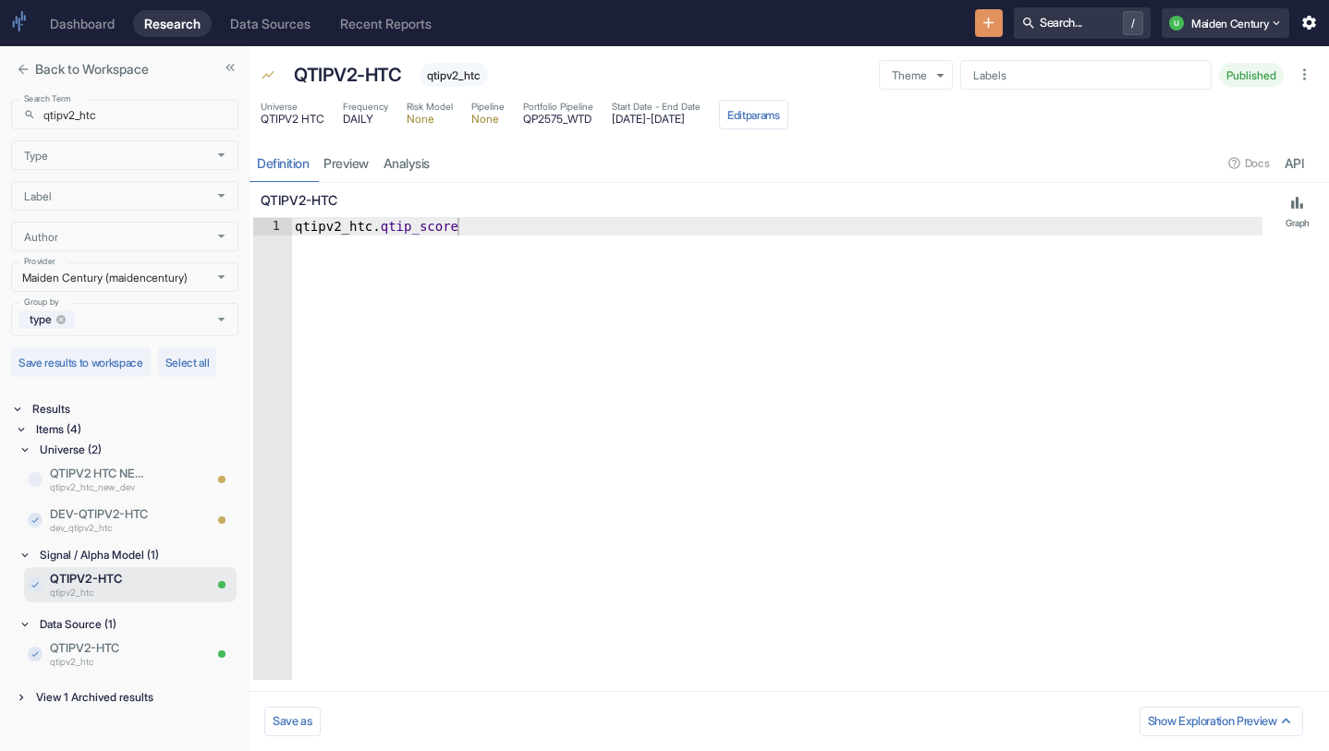
type textarea "qtipv2_htc.qtip_score"
click at [902, 508] on div "qtipv2_htc . qtip_score" at bounding box center [776, 466] width 971 height 497
click at [411, 168] on link "analysis" at bounding box center [406, 163] width 61 height 38
